Goal: Task Accomplishment & Management: Use online tool/utility

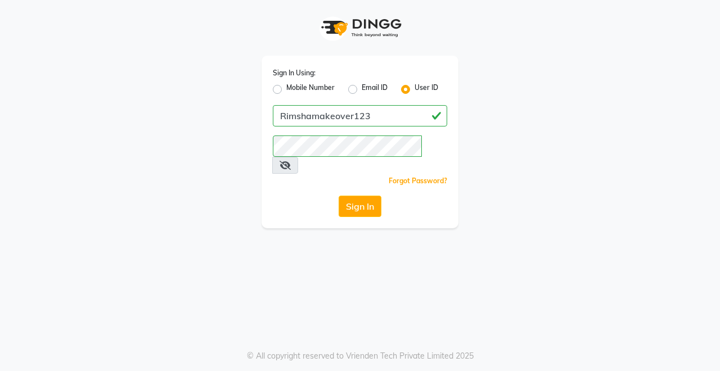
click at [360, 196] on button "Sign In" at bounding box center [360, 206] width 43 height 21
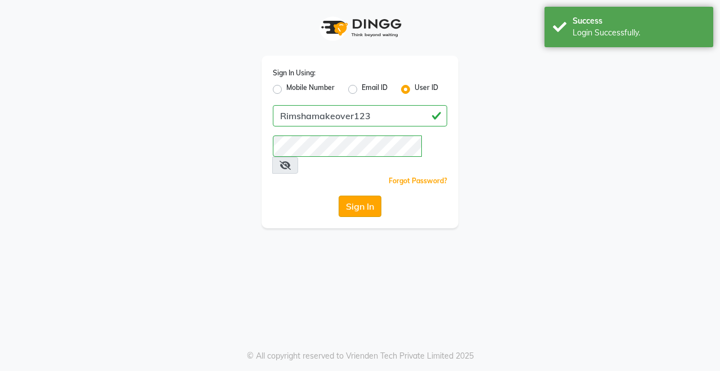
click at [368, 196] on button "Sign In" at bounding box center [360, 206] width 43 height 21
click at [368, 196] on div "Sign In" at bounding box center [360, 206] width 174 height 21
click at [367, 196] on button "Sign In" at bounding box center [360, 206] width 43 height 21
click at [367, 196] on div "Sign In" at bounding box center [360, 206] width 174 height 21
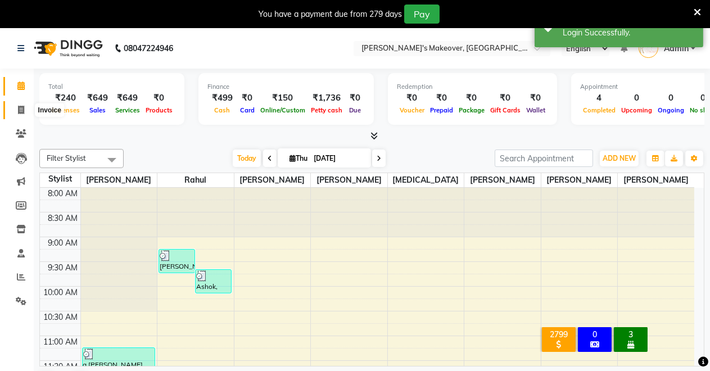
click at [19, 104] on span at bounding box center [21, 110] width 20 height 13
select select "service"
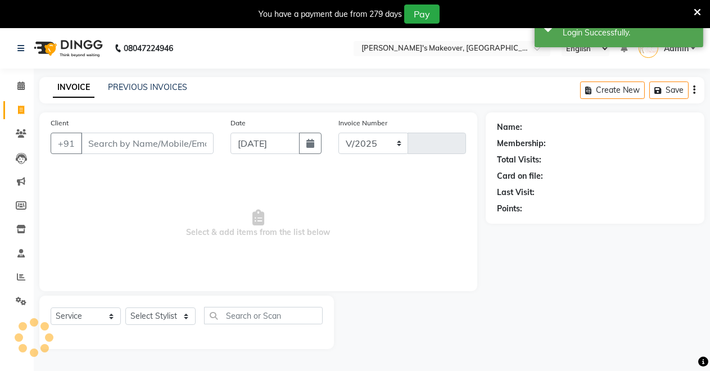
select select "7317"
type input "4134"
click at [17, 136] on icon at bounding box center [21, 133] width 11 height 8
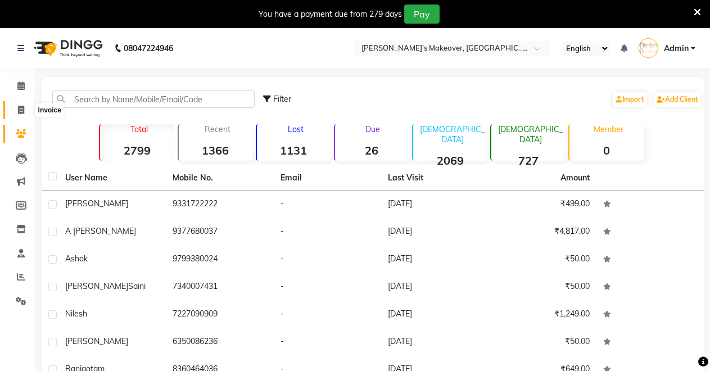
click at [18, 114] on icon at bounding box center [21, 110] width 6 height 8
select select "service"
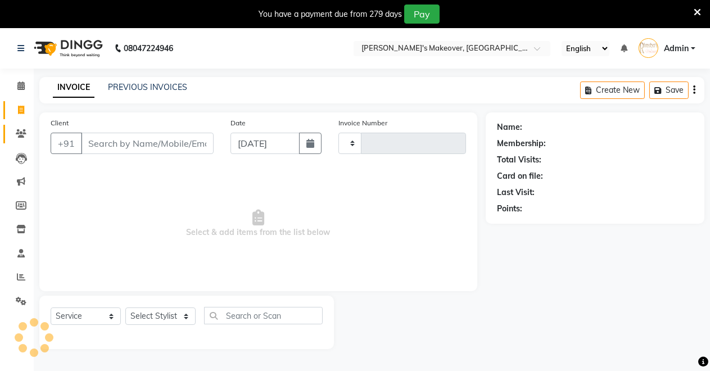
scroll to position [28, 0]
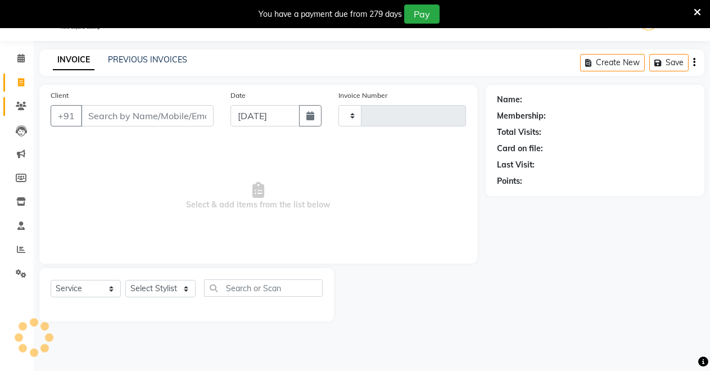
type input "4134"
select select "7317"
drag, startPoint x: 91, startPoint y: 115, endPoint x: 0, endPoint y: 168, distance: 105.3
click at [92, 123] on input "Client" at bounding box center [147, 115] width 133 height 21
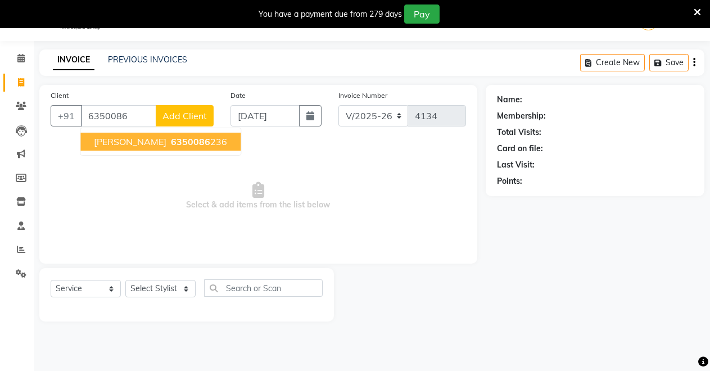
click at [171, 137] on span "6350086" at bounding box center [190, 141] width 39 height 11
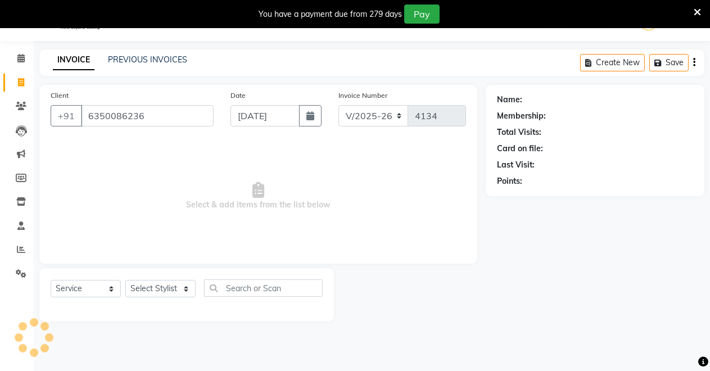
type input "6350086236"
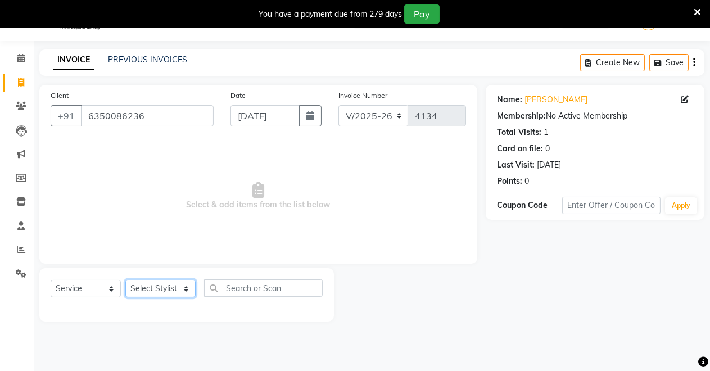
click at [156, 287] on select "Select Stylist [PERSON_NAME] [PERSON_NAME] [MEDICAL_DATA][PERSON_NAME] [PERSON_…" at bounding box center [160, 288] width 70 height 17
select select "65689"
click at [125, 280] on select "Select Stylist [PERSON_NAME] [PERSON_NAME] [MEDICAL_DATA][PERSON_NAME] [PERSON_…" at bounding box center [160, 288] width 70 height 17
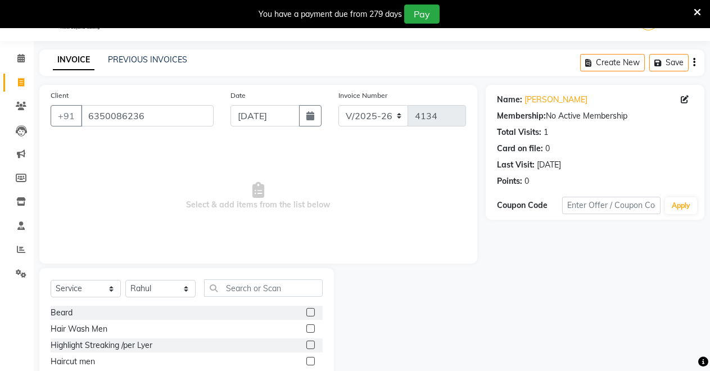
click at [307, 313] on label at bounding box center [311, 312] width 8 height 8
click at [307, 313] on input "checkbox" at bounding box center [310, 312] width 7 height 7
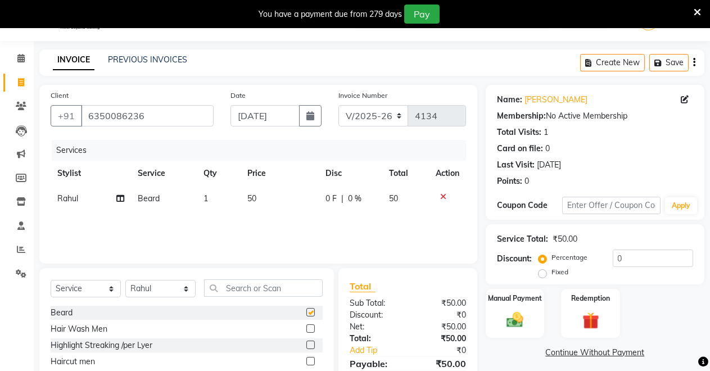
checkbox input "false"
click at [515, 318] on img at bounding box center [515, 320] width 29 height 20
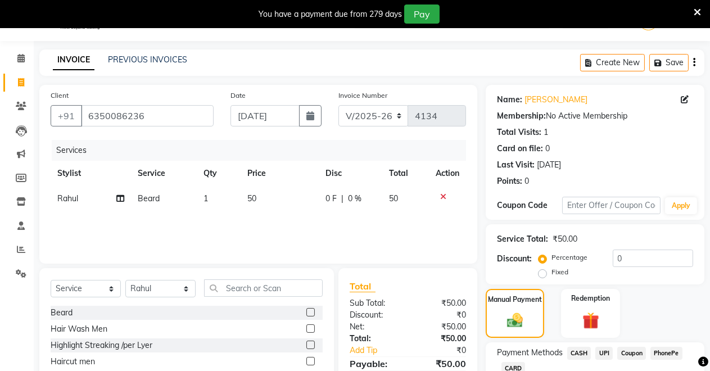
click at [602, 348] on span "UPI" at bounding box center [604, 353] width 17 height 13
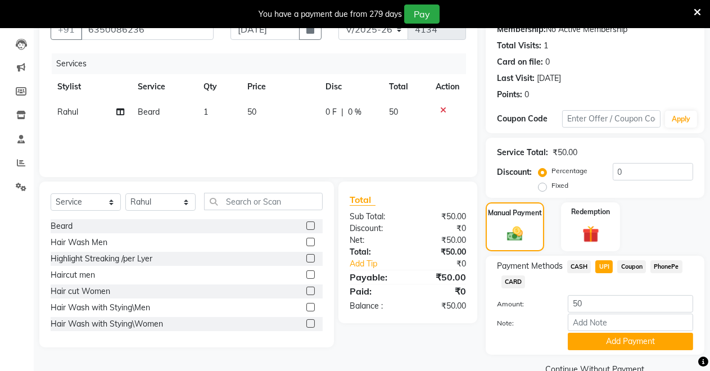
scroll to position [138, 0]
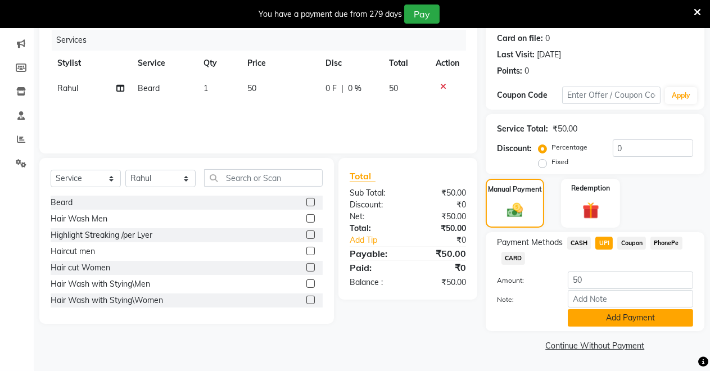
click at [625, 319] on button "Add Payment" at bounding box center [630, 317] width 125 height 17
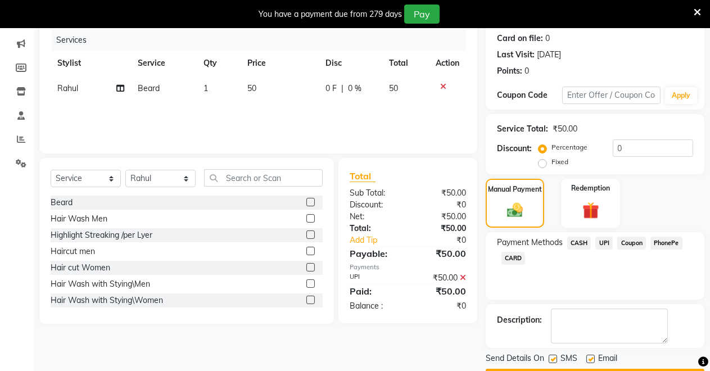
scroll to position [170, 0]
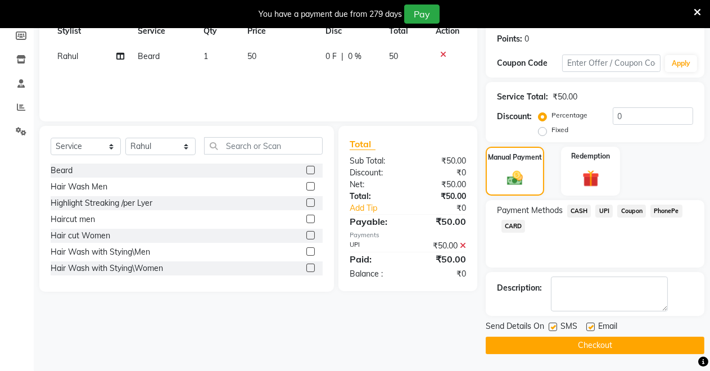
click at [571, 337] on div "Send Details On SMS Email Checkout" at bounding box center [595, 338] width 219 height 34
click at [571, 344] on button "Checkout" at bounding box center [595, 345] width 219 height 17
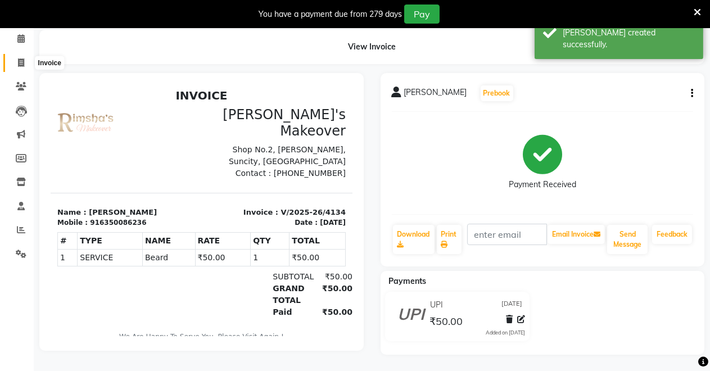
click at [20, 61] on icon at bounding box center [21, 62] width 6 height 8
select select "service"
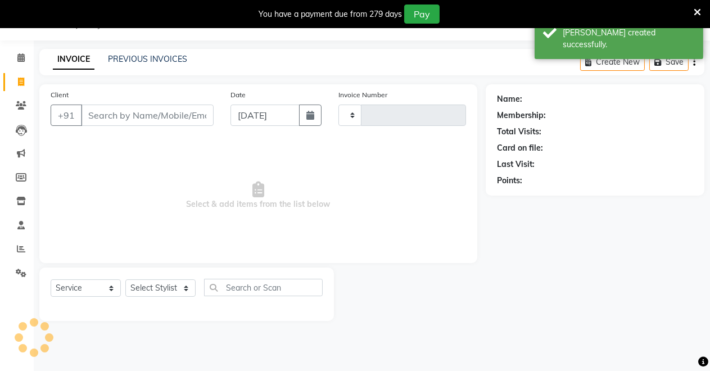
scroll to position [28, 0]
type input "4135"
select select "7317"
click at [114, 116] on input "Client" at bounding box center [147, 115] width 133 height 21
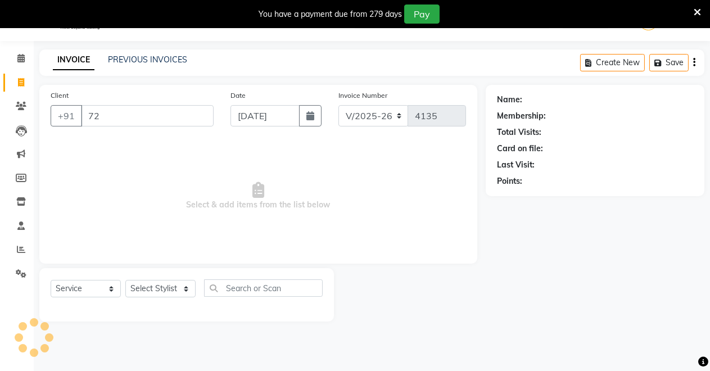
type input "7"
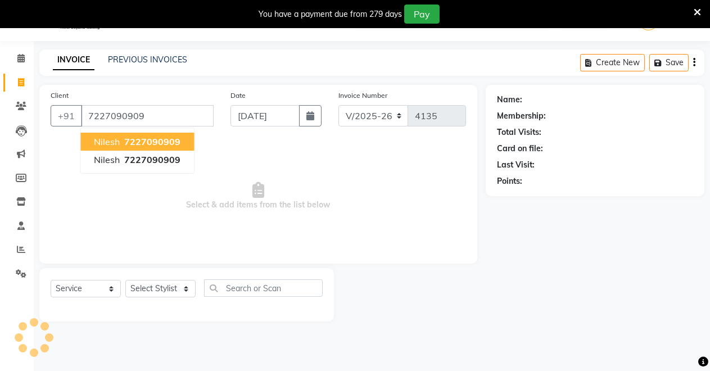
type input "7227090909"
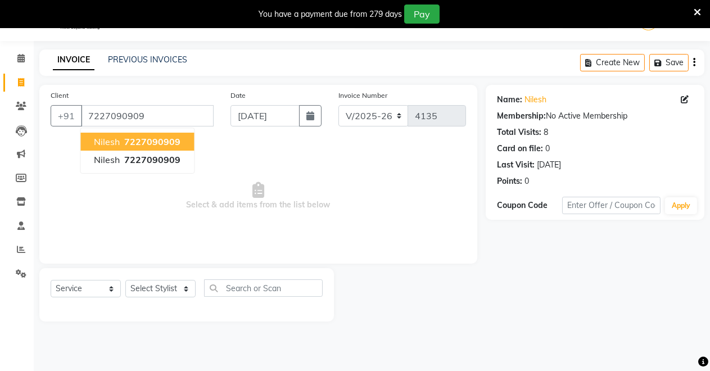
click at [166, 136] on span "7227090909" at bounding box center [152, 141] width 56 height 11
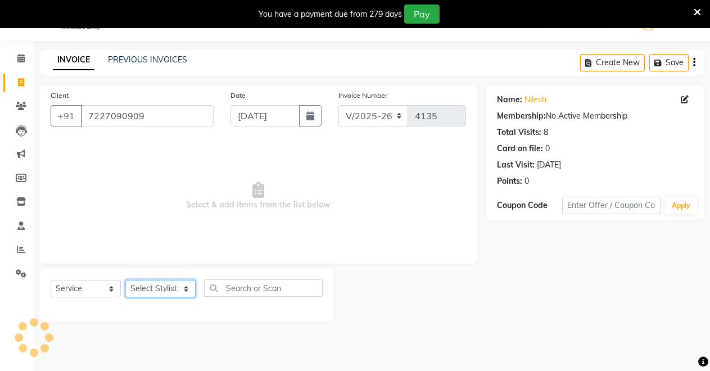
click at [176, 288] on select "Select Stylist [PERSON_NAME] [PERSON_NAME] [MEDICAL_DATA][PERSON_NAME] [PERSON_…" at bounding box center [160, 288] width 70 height 17
select select "88618"
click at [125, 280] on select "Select Stylist [PERSON_NAME] [PERSON_NAME] [MEDICAL_DATA][PERSON_NAME] [PERSON_…" at bounding box center [160, 288] width 70 height 17
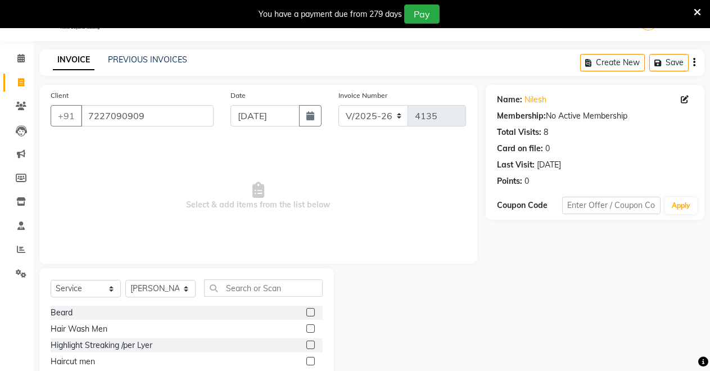
click at [307, 310] on label at bounding box center [311, 312] width 8 height 8
click at [307, 310] on input "checkbox" at bounding box center [310, 312] width 7 height 7
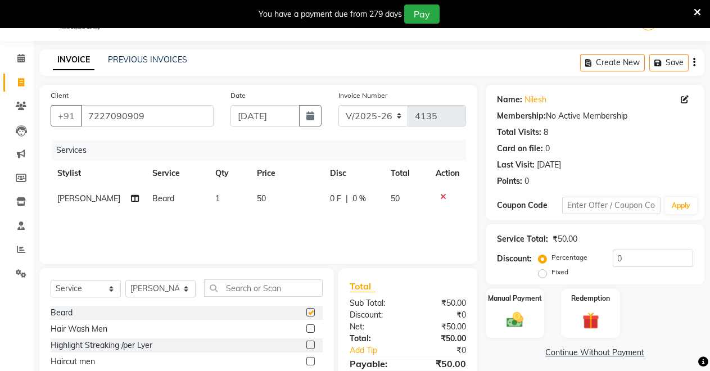
checkbox input "false"
drag, startPoint x: 507, startPoint y: 307, endPoint x: 512, endPoint y: 303, distance: 6.4
click at [512, 307] on div "Manual Payment" at bounding box center [515, 313] width 61 height 51
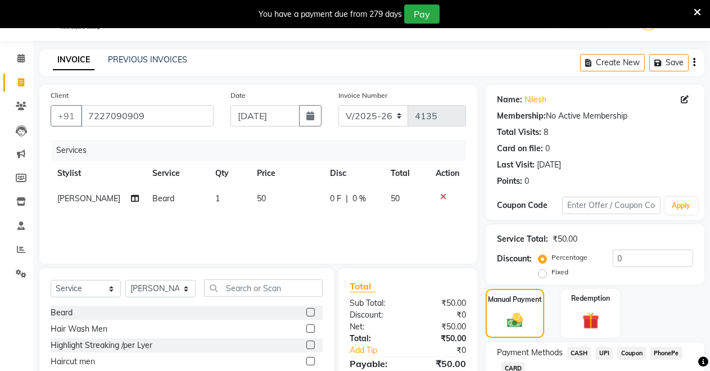
click at [587, 349] on span "CASH" at bounding box center [579, 353] width 24 height 13
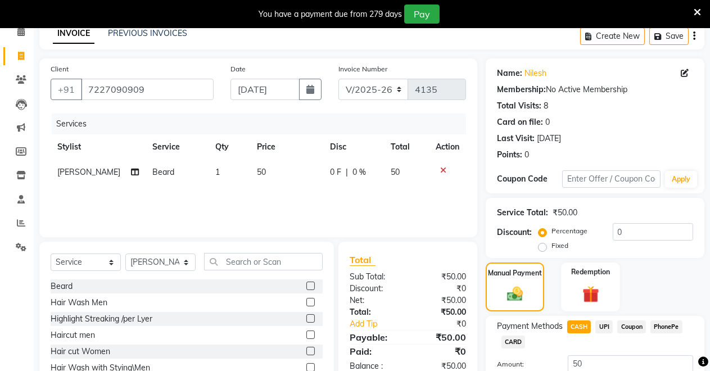
scroll to position [138, 0]
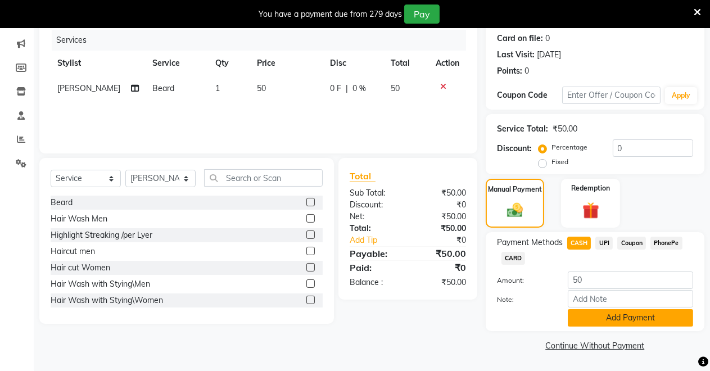
click at [630, 322] on button "Add Payment" at bounding box center [630, 317] width 125 height 17
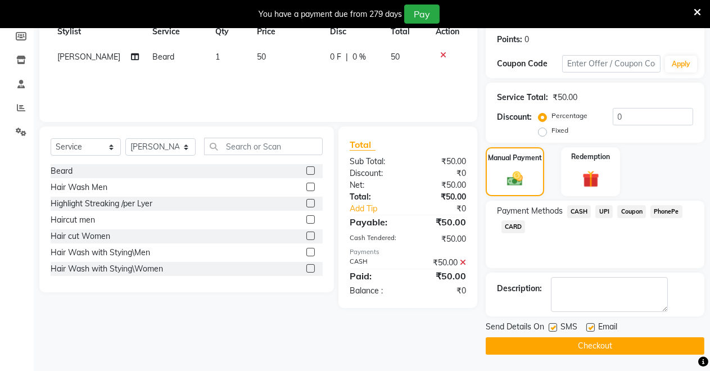
scroll to position [170, 0]
click at [609, 346] on button "Checkout" at bounding box center [595, 345] width 219 height 17
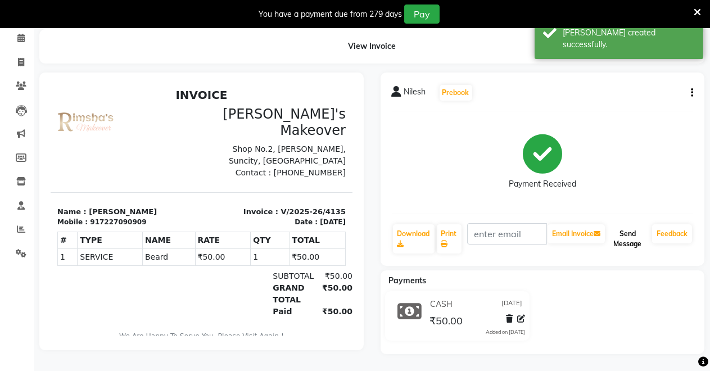
click at [624, 226] on button "Send Message" at bounding box center [627, 238] width 40 height 29
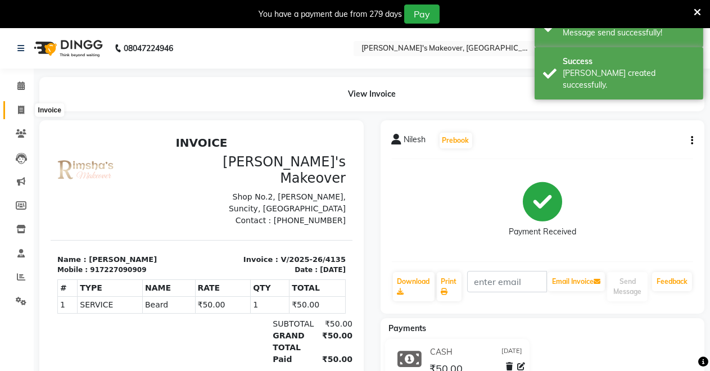
click at [14, 111] on span at bounding box center [21, 110] width 20 height 13
select select "service"
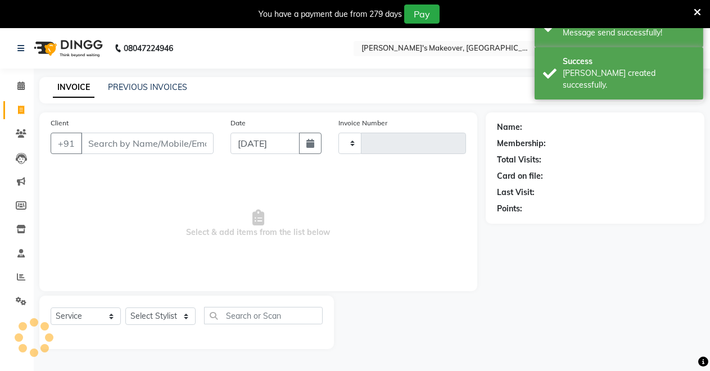
scroll to position [28, 0]
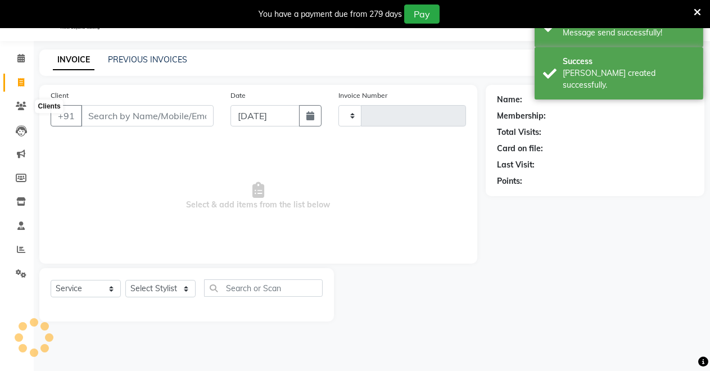
type input "4136"
select select "7317"
click at [116, 119] on input "Client" at bounding box center [147, 115] width 133 height 21
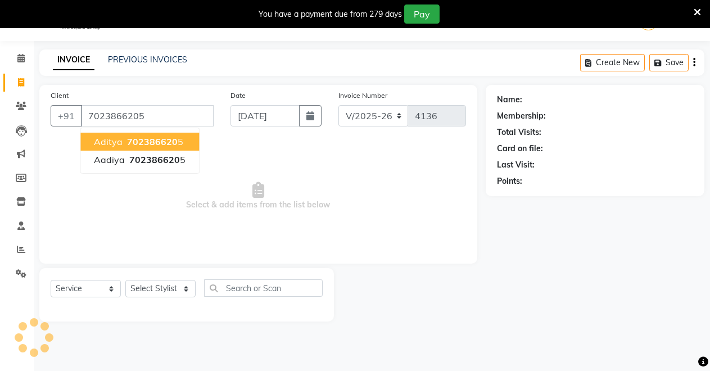
type input "7023866205"
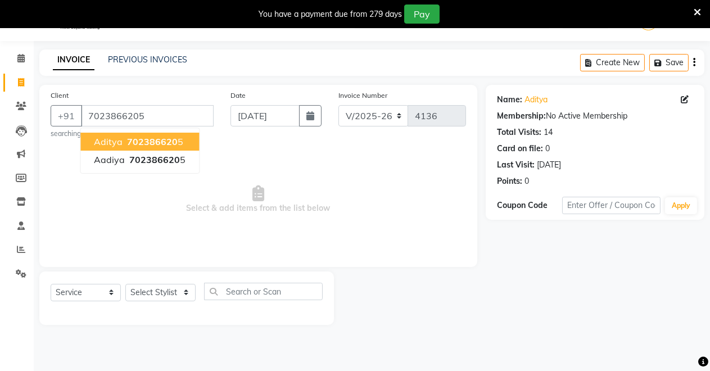
click at [178, 138] on ngb-highlight "702386620 5" at bounding box center [154, 141] width 58 height 11
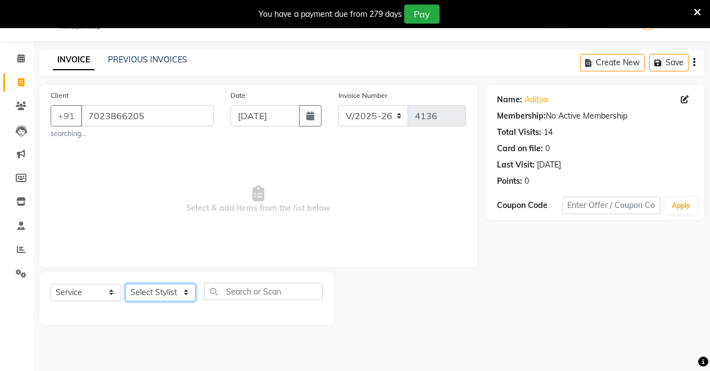
drag, startPoint x: 155, startPoint y: 291, endPoint x: 153, endPoint y: 285, distance: 7.0
click at [155, 291] on select "Select Stylist [PERSON_NAME] [PERSON_NAME] [MEDICAL_DATA][PERSON_NAME] [PERSON_…" at bounding box center [160, 292] width 70 height 17
click at [125, 284] on select "Select Stylist [PERSON_NAME] [PERSON_NAME] [MEDICAL_DATA][PERSON_NAME] [PERSON_…" at bounding box center [160, 292] width 70 height 17
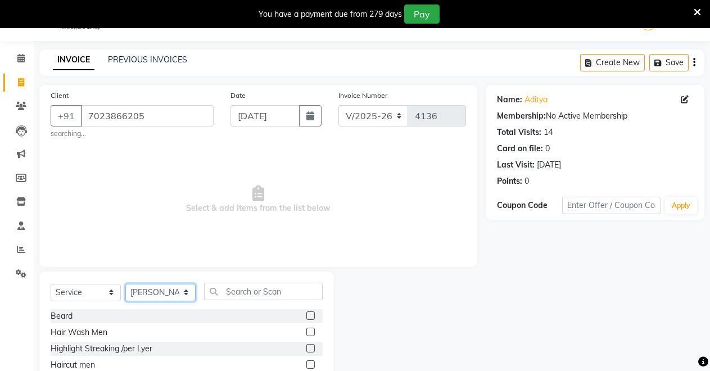
click at [171, 287] on select "Select Stylist [PERSON_NAME] [PERSON_NAME] [MEDICAL_DATA][PERSON_NAME] [PERSON_…" at bounding box center [160, 292] width 70 height 17
select select "77364"
click at [125, 284] on select "Select Stylist [PERSON_NAME] [PERSON_NAME] [MEDICAL_DATA][PERSON_NAME] [PERSON_…" at bounding box center [160, 292] width 70 height 17
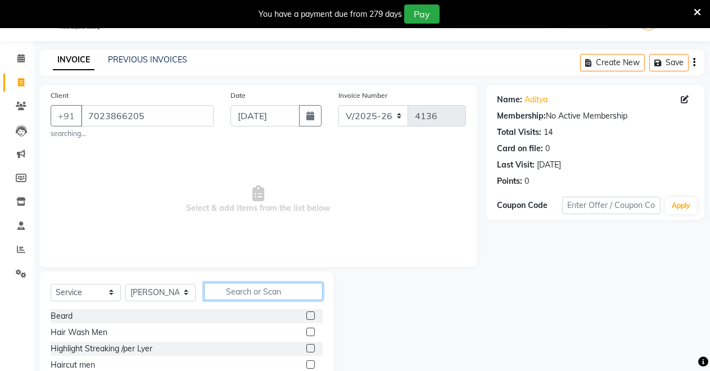
click at [260, 293] on input "text" at bounding box center [263, 291] width 119 height 17
type input "ped"
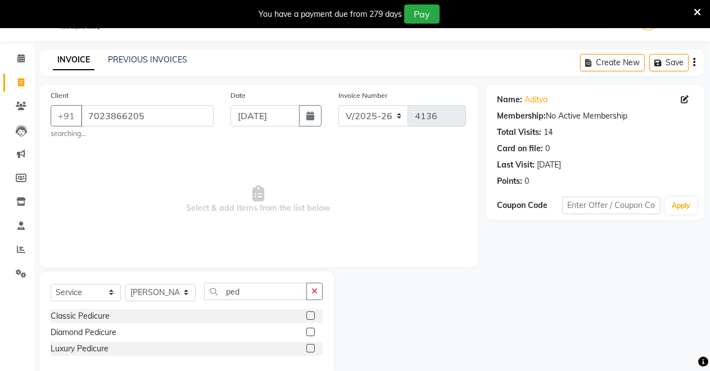
click at [311, 312] on label at bounding box center [311, 316] width 8 height 8
click at [311, 313] on input "checkbox" at bounding box center [310, 316] width 7 height 7
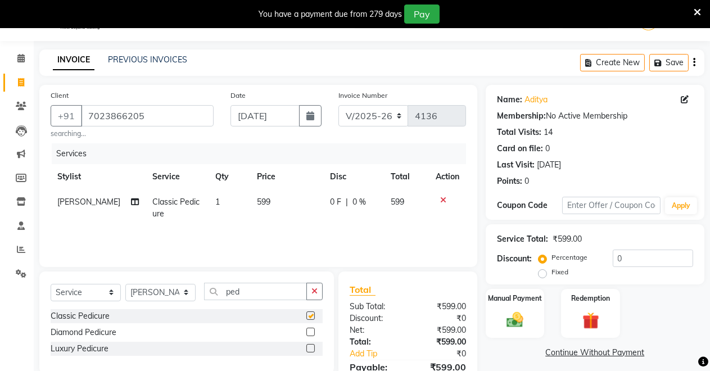
checkbox input "false"
drag, startPoint x: 514, startPoint y: 309, endPoint x: 518, endPoint y: 300, distance: 9.8
click at [518, 307] on div "Manual Payment" at bounding box center [515, 313] width 61 height 51
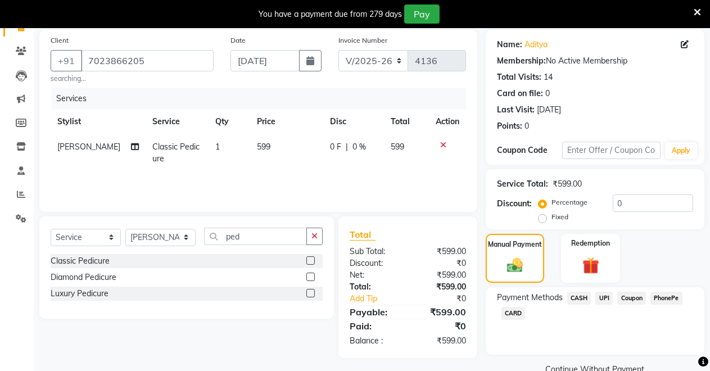
scroll to position [106, 0]
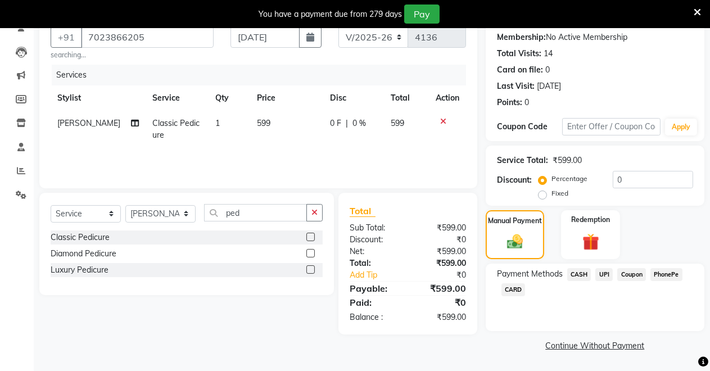
click at [582, 273] on span "CASH" at bounding box center [579, 274] width 24 height 13
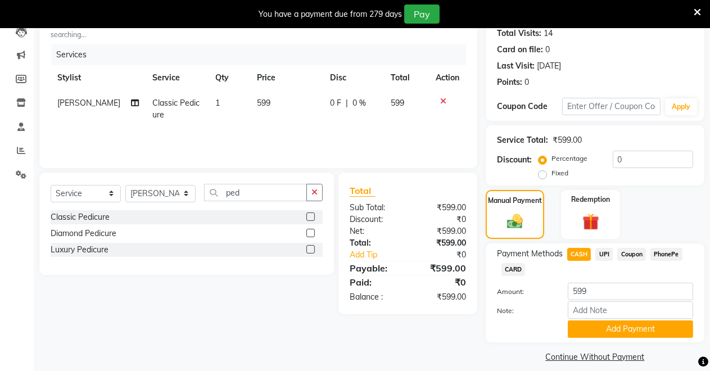
scroll to position [138, 0]
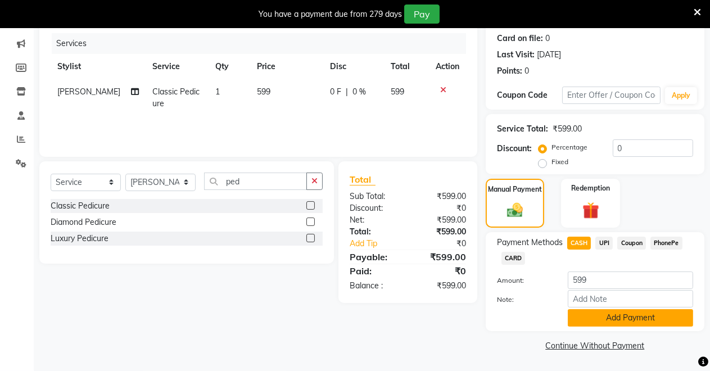
click at [595, 318] on button "Add Payment" at bounding box center [630, 317] width 125 height 17
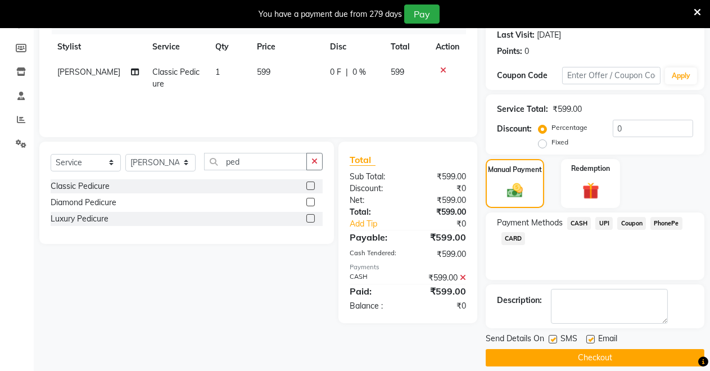
scroll to position [170, 0]
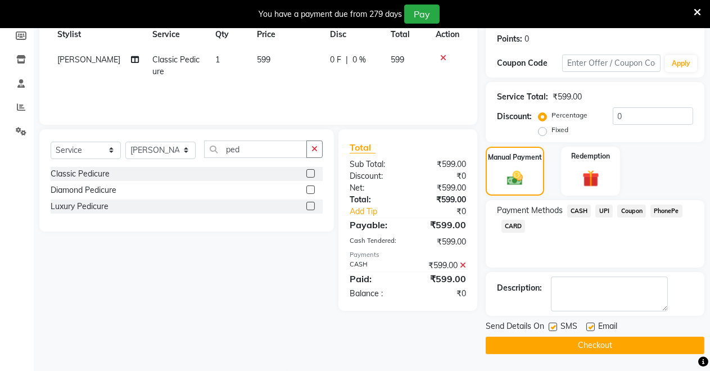
click at [598, 343] on button "Checkout" at bounding box center [595, 345] width 219 height 17
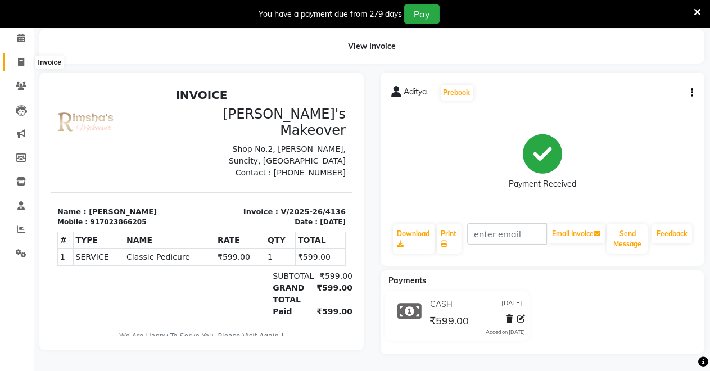
click at [14, 56] on span at bounding box center [21, 62] width 20 height 13
select select "service"
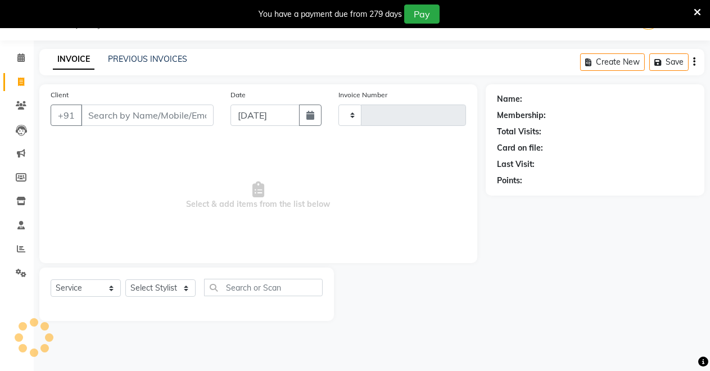
scroll to position [28, 0]
select select "7317"
type input "4137"
click at [115, 120] on input "Client" at bounding box center [147, 115] width 133 height 21
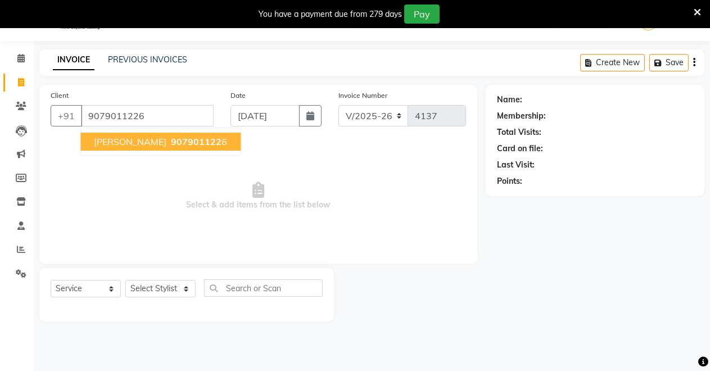
type input "9079011226"
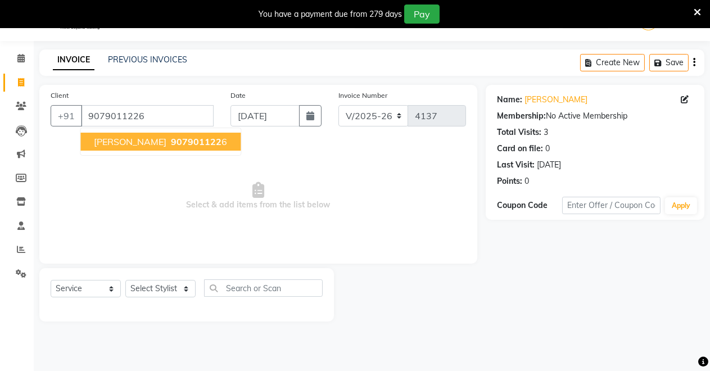
click at [135, 133] on button "[PERSON_NAME] 907901122 6" at bounding box center [160, 142] width 160 height 18
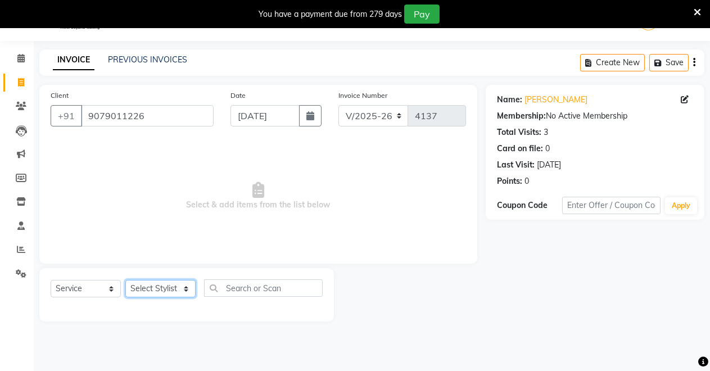
click at [150, 289] on select "Select Stylist [PERSON_NAME] [PERSON_NAME] [MEDICAL_DATA][PERSON_NAME] [PERSON_…" at bounding box center [160, 288] width 70 height 17
select select "64880"
click at [125, 280] on select "Select Stylist [PERSON_NAME] [PERSON_NAME] [MEDICAL_DATA][PERSON_NAME] [PERSON_…" at bounding box center [160, 288] width 70 height 17
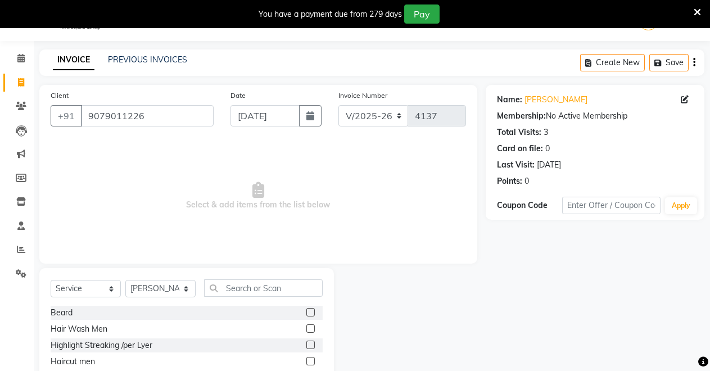
click at [307, 314] on label at bounding box center [311, 312] width 8 height 8
click at [307, 314] on input "checkbox" at bounding box center [310, 312] width 7 height 7
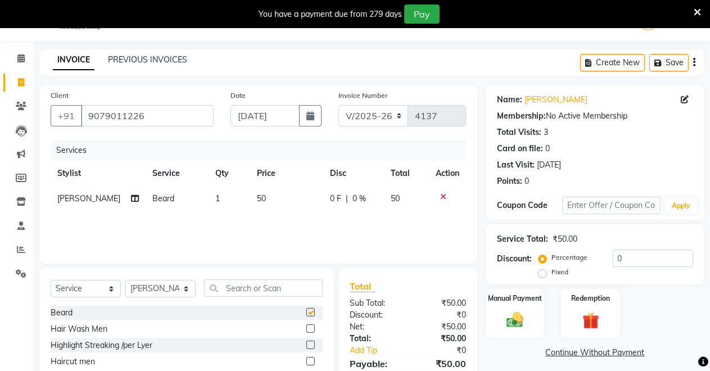
checkbox input "false"
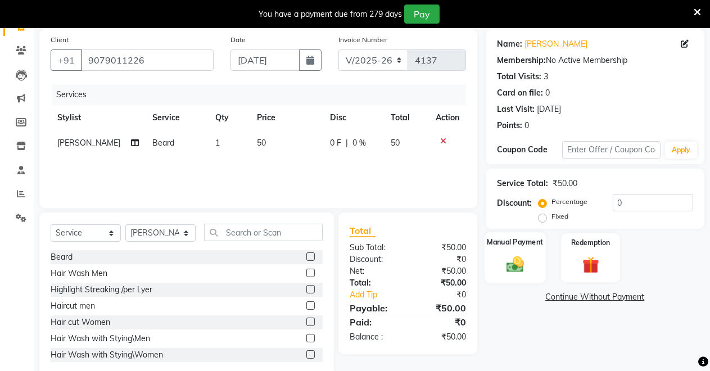
scroll to position [107, 0]
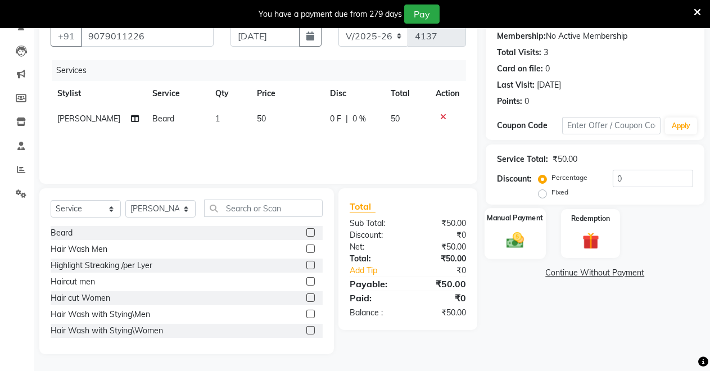
click at [522, 236] on img at bounding box center [515, 240] width 29 height 20
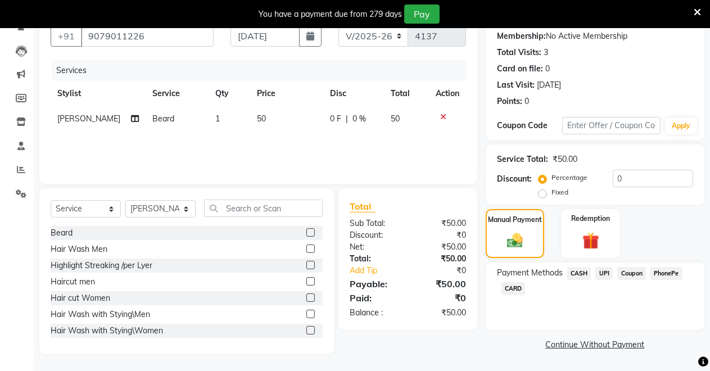
click at [580, 269] on span "CASH" at bounding box center [579, 273] width 24 height 13
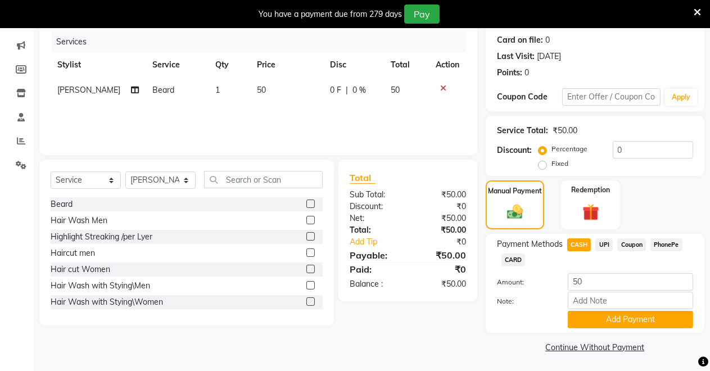
scroll to position [138, 0]
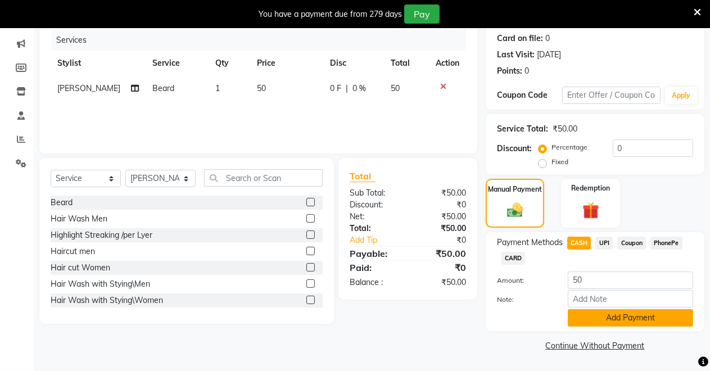
click at [570, 313] on button "Add Payment" at bounding box center [630, 317] width 125 height 17
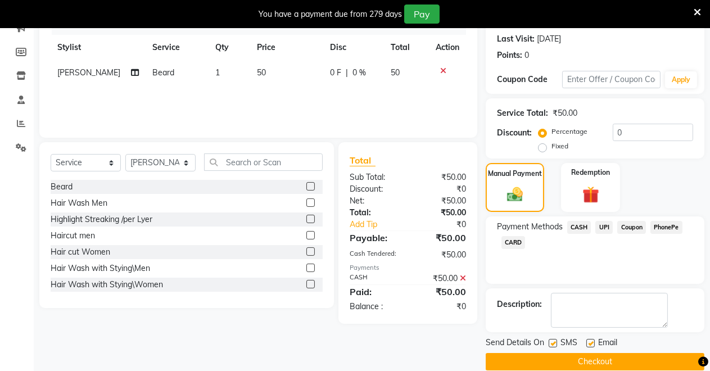
scroll to position [170, 0]
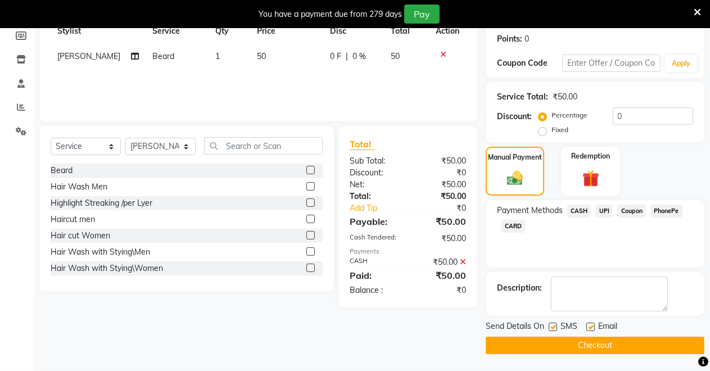
click at [564, 339] on button "Checkout" at bounding box center [595, 345] width 219 height 17
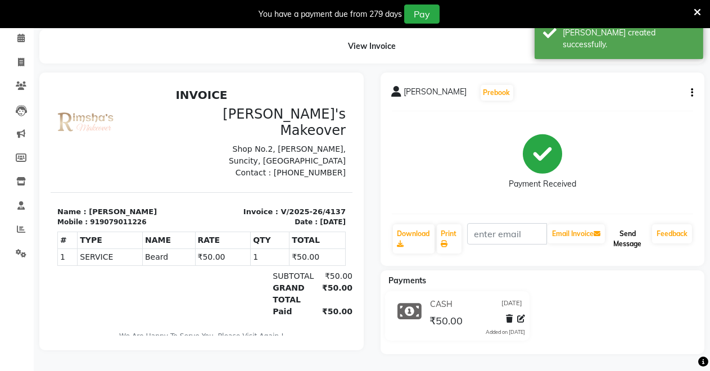
click at [612, 233] on button "Send Message" at bounding box center [627, 238] width 40 height 29
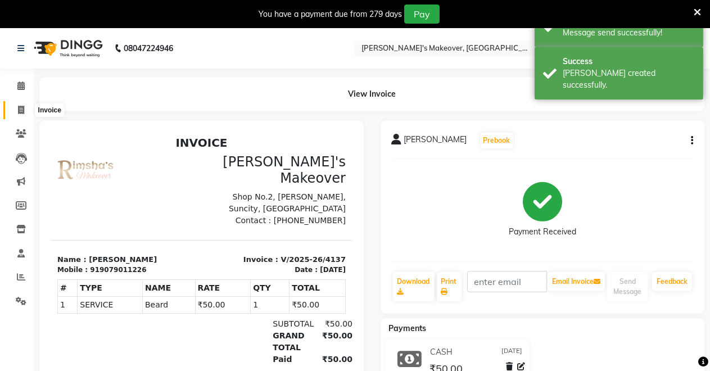
click at [19, 113] on icon at bounding box center [21, 110] width 6 height 8
select select "service"
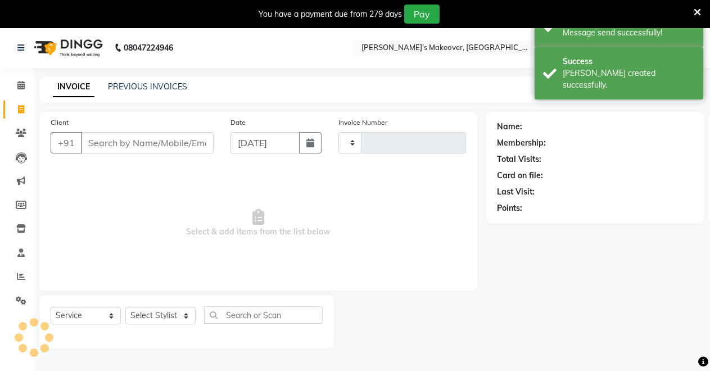
scroll to position [28, 0]
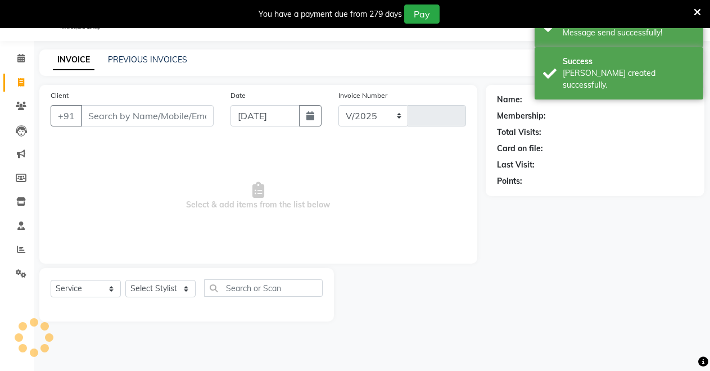
select select "7317"
type input "4138"
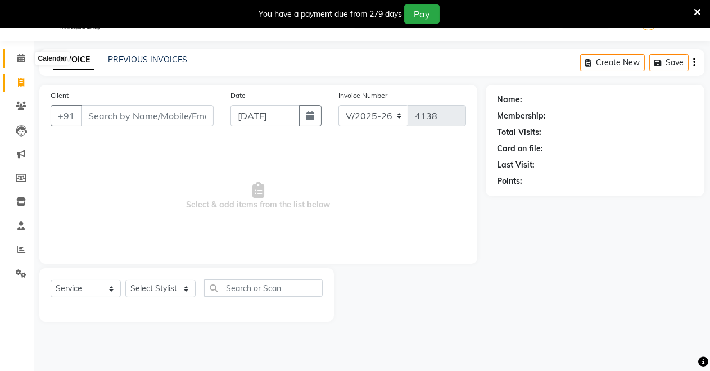
click at [17, 55] on icon at bounding box center [20, 58] width 7 height 8
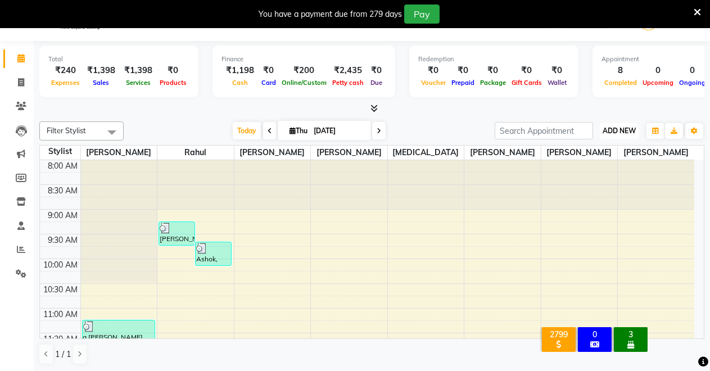
click at [631, 130] on span "ADD NEW" at bounding box center [619, 131] width 33 height 8
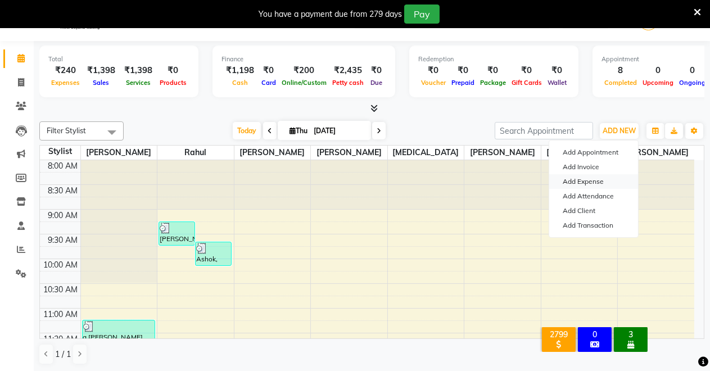
click at [583, 179] on link "Add Expense" at bounding box center [593, 181] width 89 height 15
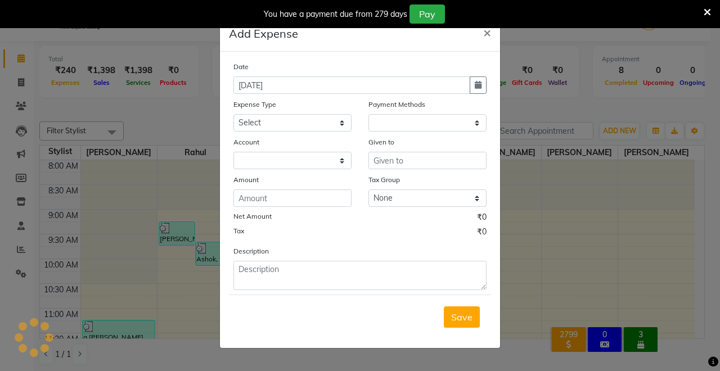
select select "1"
select select "6406"
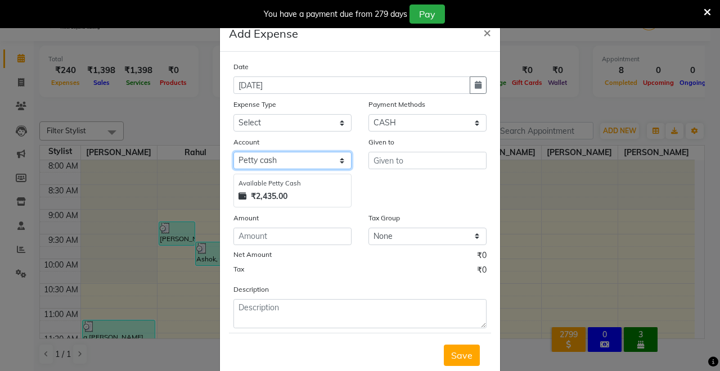
click at [246, 156] on select "Select [PERSON_NAME] cash Default account UPI ACCOUNT" at bounding box center [292, 160] width 118 height 17
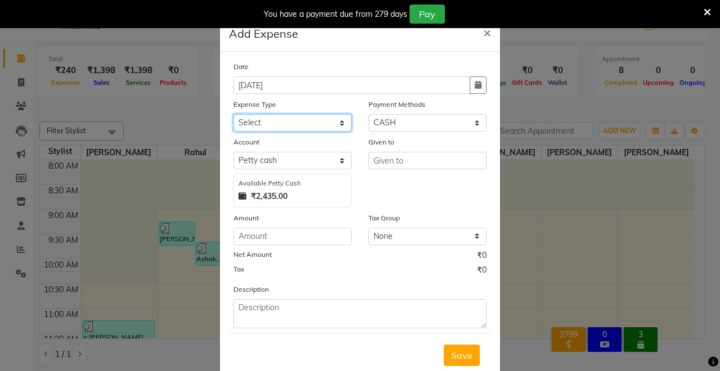
click at [273, 121] on select "Select Advance Salary Baba Bank Service Charges CLEANING Clinical charges DM SI…" at bounding box center [292, 122] width 118 height 17
select select "19466"
click at [233, 114] on select "Select Advance Salary Baba Bank Service Charges CLEANING Clinical charges DM SI…" at bounding box center [292, 122] width 118 height 17
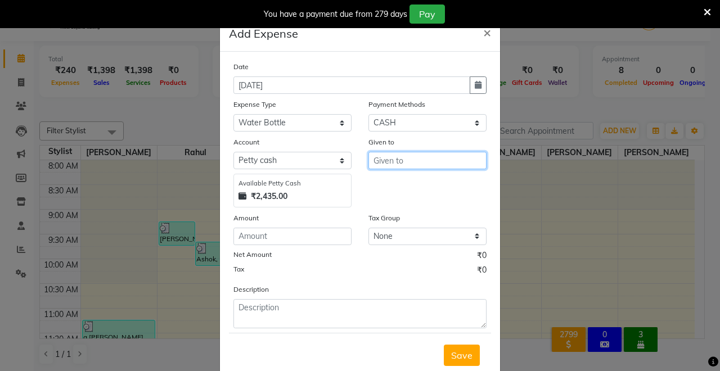
click at [368, 165] on input "text" at bounding box center [427, 160] width 118 height 17
type input "watter"
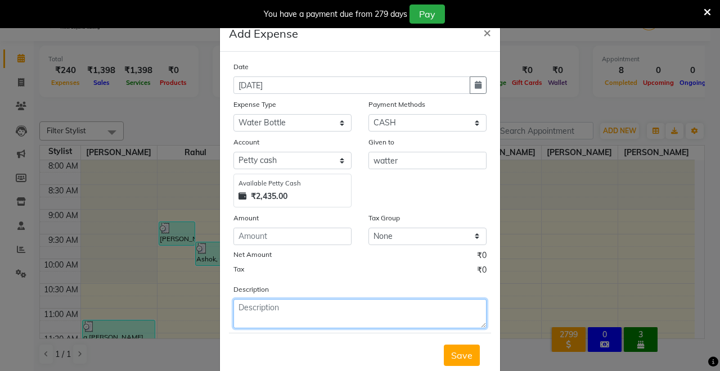
click at [273, 316] on textarea at bounding box center [359, 313] width 253 height 29
type textarea "paid by [PERSON_NAME]"
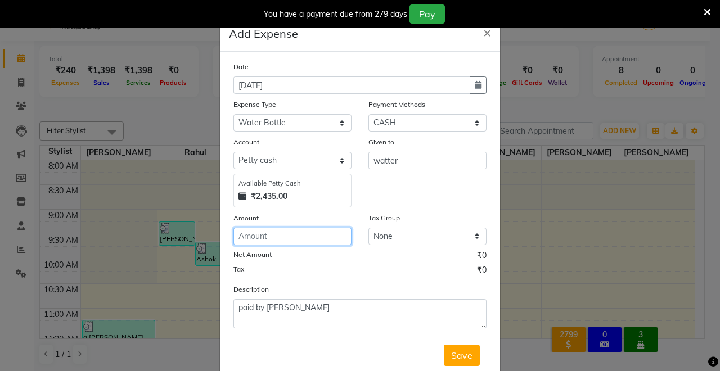
drag, startPoint x: 254, startPoint y: 232, endPoint x: 254, endPoint y: 238, distance: 6.2
click at [254, 234] on input "number" at bounding box center [292, 236] width 118 height 17
type input "900"
click at [461, 346] on button "Save" at bounding box center [462, 355] width 36 height 21
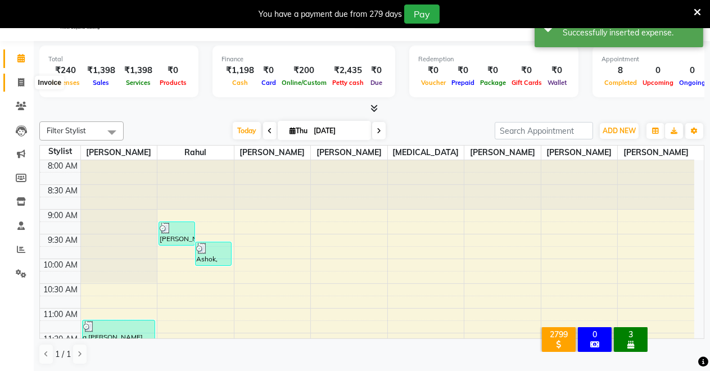
click at [11, 78] on span at bounding box center [21, 82] width 20 height 13
select select "service"
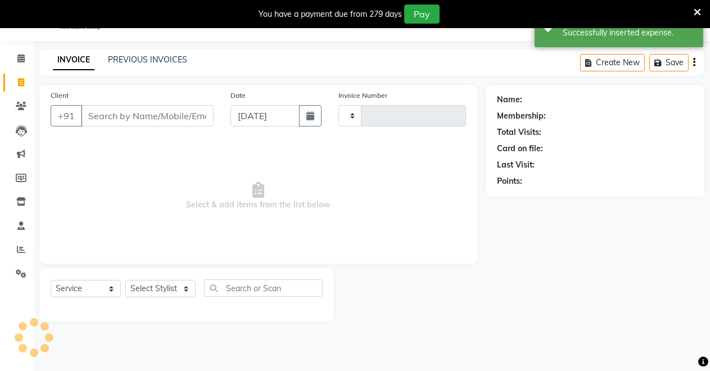
type input "4138"
select select "7317"
click at [20, 52] on link "Calendar" at bounding box center [16, 58] width 27 height 19
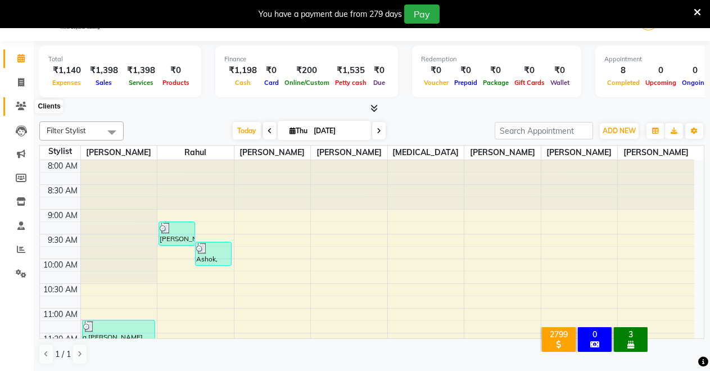
click at [19, 107] on icon at bounding box center [21, 106] width 11 height 8
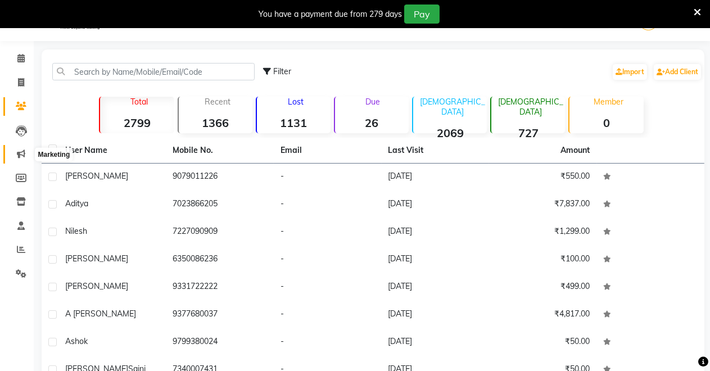
click at [21, 154] on icon at bounding box center [21, 154] width 8 height 8
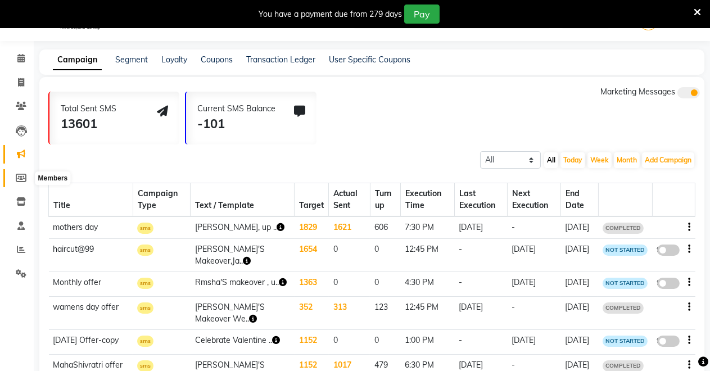
click at [18, 182] on icon at bounding box center [21, 178] width 11 height 8
select select
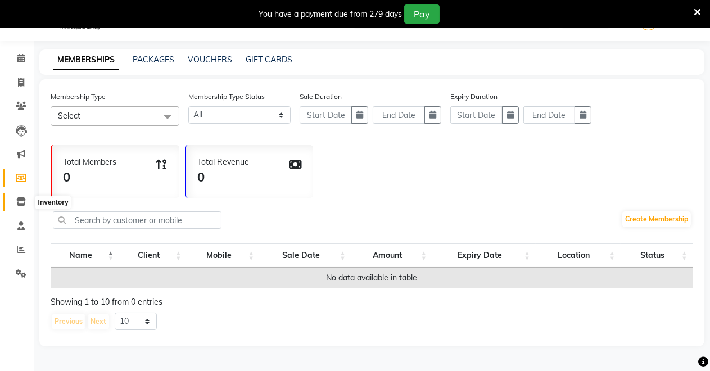
click at [18, 204] on icon at bounding box center [21, 201] width 10 height 8
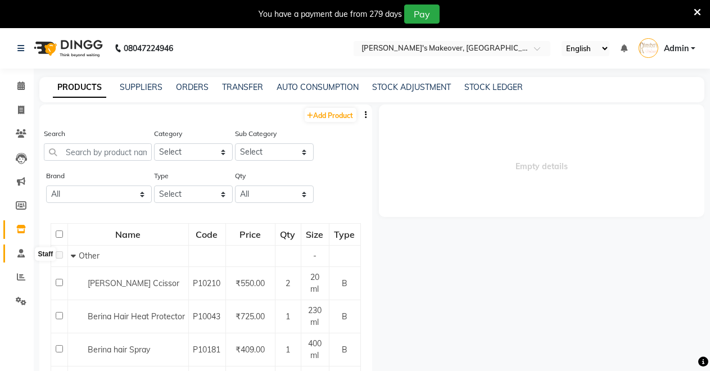
click at [15, 254] on span at bounding box center [21, 253] width 20 height 13
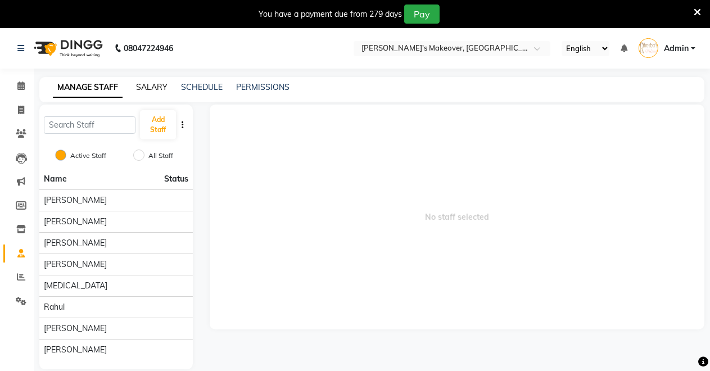
click at [146, 88] on link "SALARY" at bounding box center [151, 87] width 31 height 10
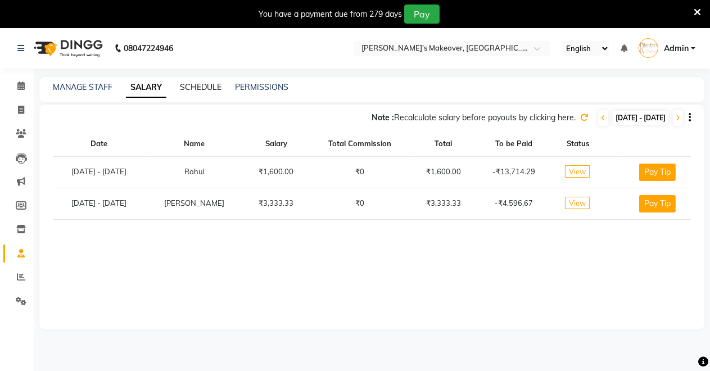
click at [191, 82] on link "SCHEDULE" at bounding box center [201, 87] width 42 height 10
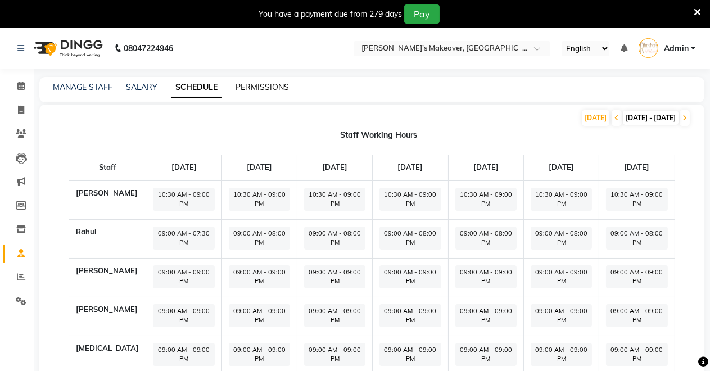
click at [259, 87] on link "PERMISSIONS" at bounding box center [262, 87] width 53 height 10
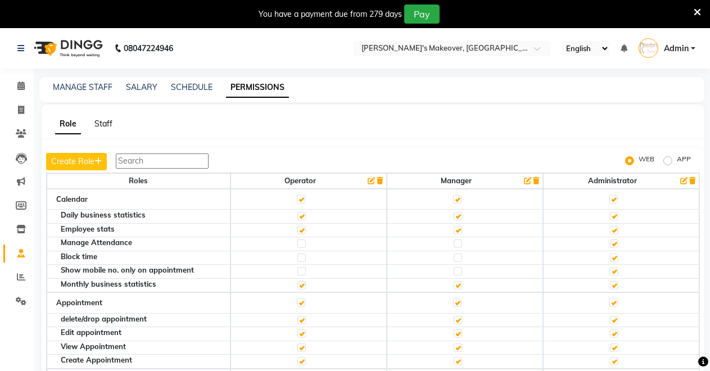
click at [103, 121] on link "Staff" at bounding box center [103, 124] width 18 height 10
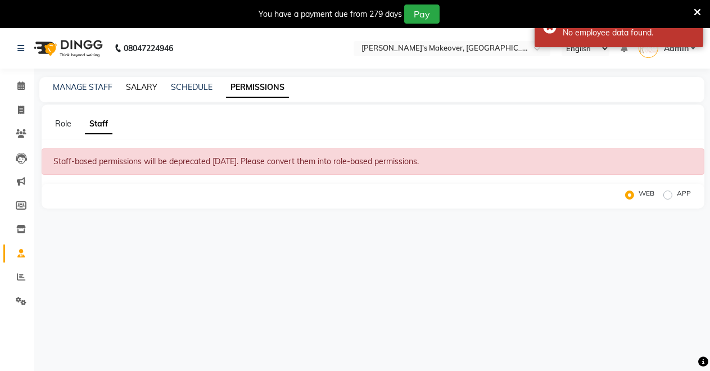
click at [136, 84] on link "SALARY" at bounding box center [141, 87] width 31 height 10
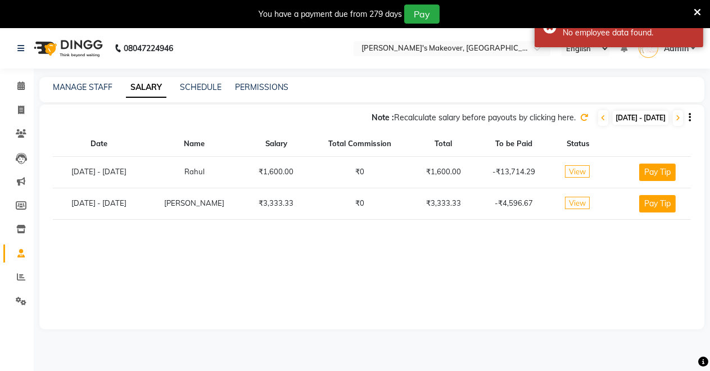
click at [307, 141] on th "Salary" at bounding box center [276, 144] width 65 height 25
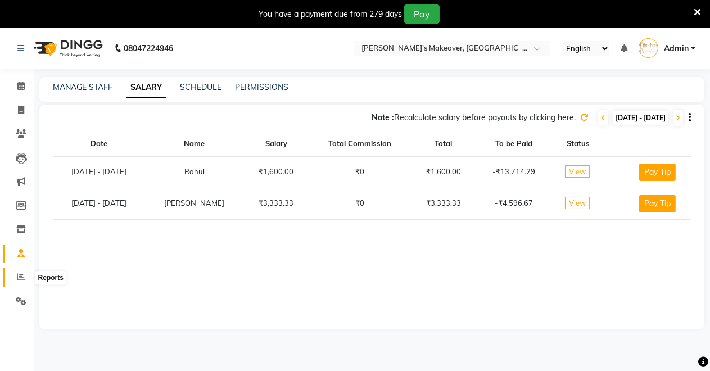
click at [18, 273] on icon at bounding box center [21, 277] width 8 height 8
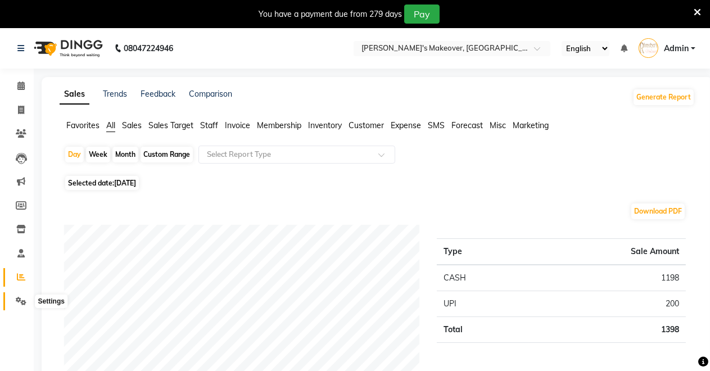
click at [26, 303] on icon at bounding box center [21, 301] width 11 height 8
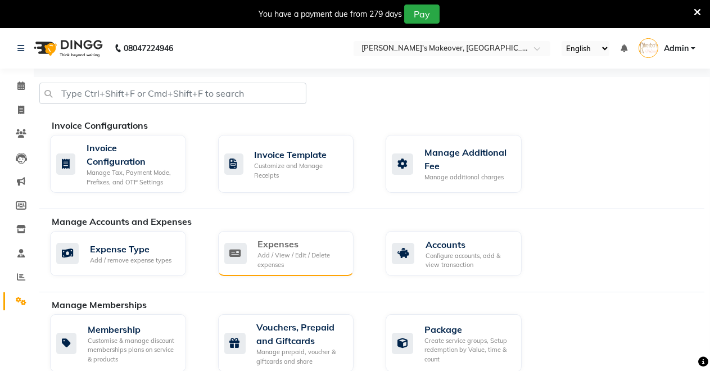
click at [274, 236] on div "Expenses Add / View / Edit / Delete expenses" at bounding box center [286, 253] width 136 height 45
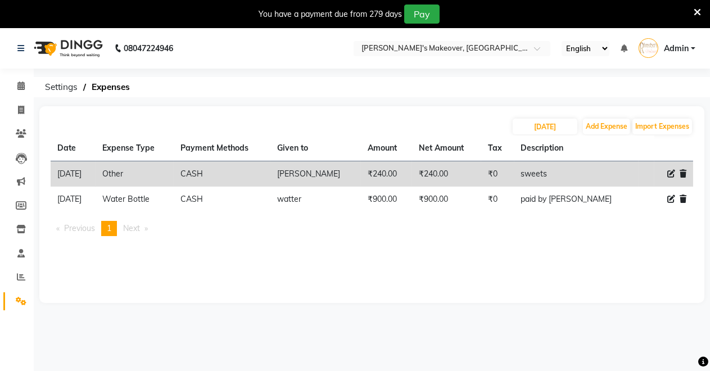
click at [159, 146] on th "Expense Type" at bounding box center [135, 149] width 78 height 26
click at [70, 150] on th "Date" at bounding box center [73, 149] width 45 height 26
click at [16, 281] on span at bounding box center [21, 277] width 20 height 13
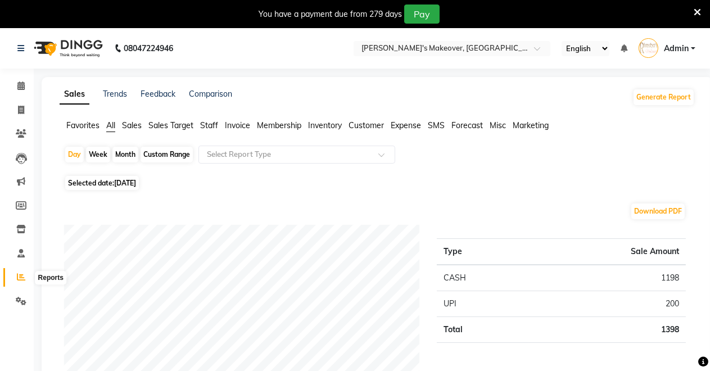
click at [25, 273] on span at bounding box center [21, 277] width 20 height 13
click at [20, 273] on icon at bounding box center [21, 277] width 8 height 8
click at [13, 273] on span at bounding box center [21, 277] width 20 height 13
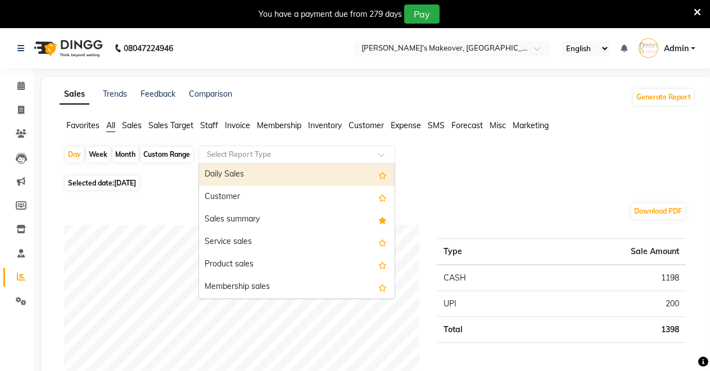
click at [270, 150] on input "text" at bounding box center [286, 154] width 162 height 11
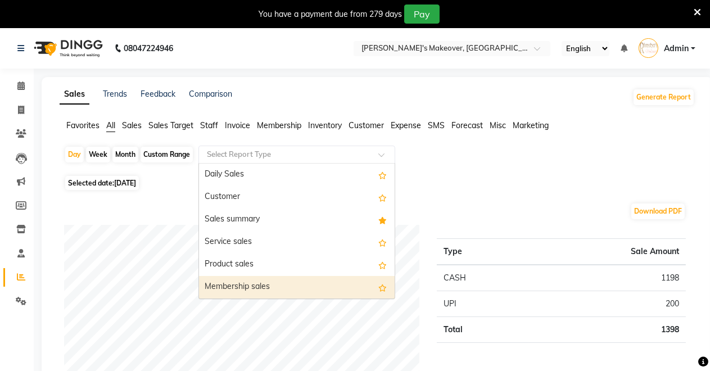
type input "s"
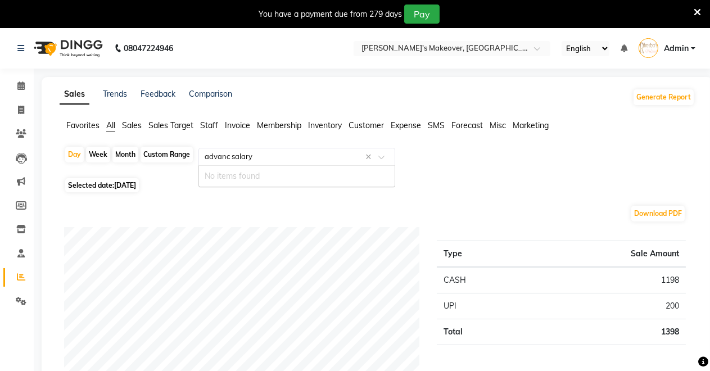
click at [231, 155] on input "advanc salary" at bounding box center [286, 156] width 162 height 11
click at [240, 156] on input "salary" at bounding box center [286, 156] width 162 height 11
type input "s"
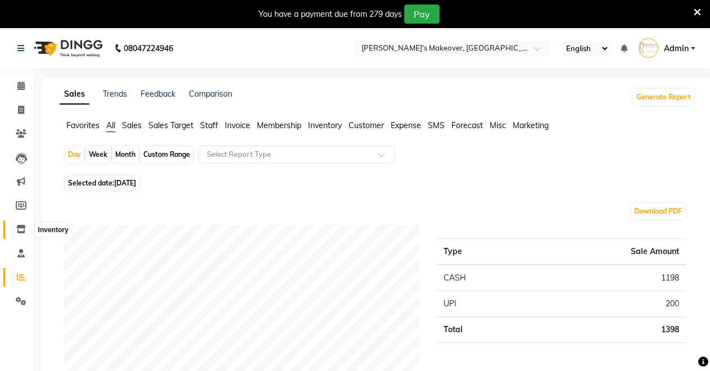
click at [16, 225] on span at bounding box center [21, 229] width 20 height 13
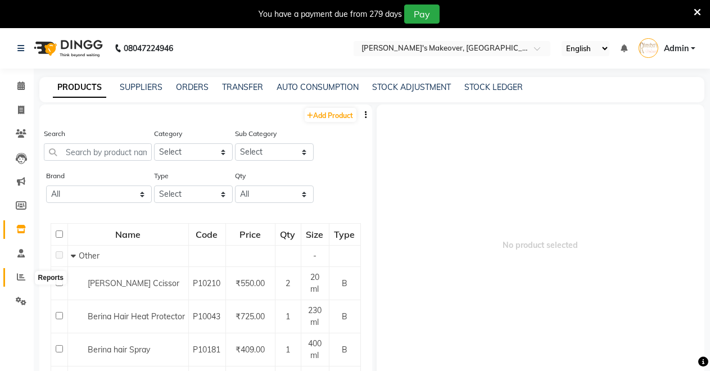
click at [20, 276] on icon at bounding box center [21, 277] width 8 height 8
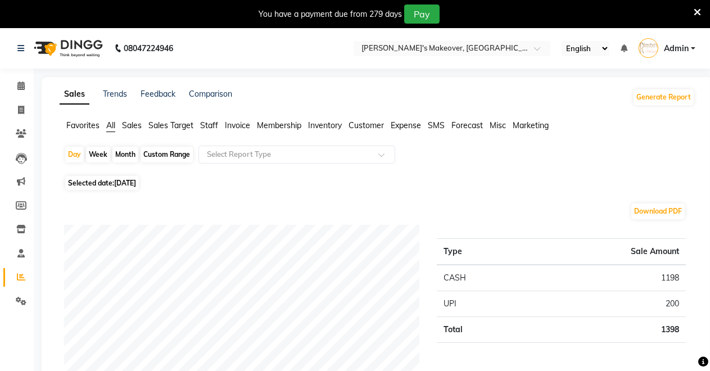
click at [416, 124] on span "Expense" at bounding box center [406, 125] width 30 height 10
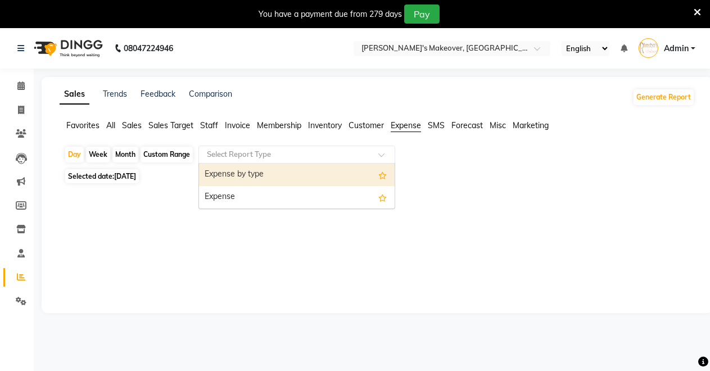
click at [222, 156] on input "text" at bounding box center [286, 154] width 162 height 11
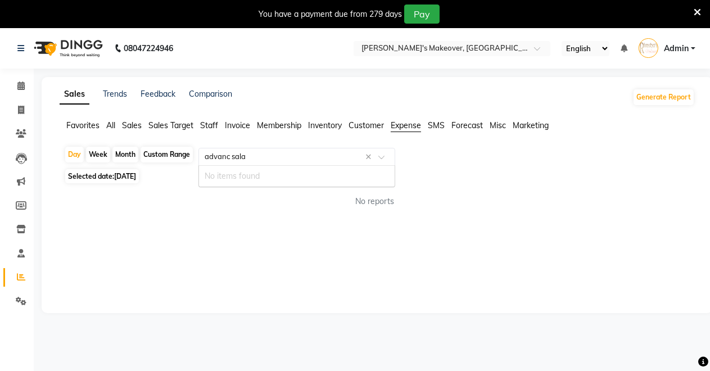
type input "advanc [PERSON_NAME]"
